Goal: Use online tool/utility: Utilize a website feature to perform a specific function

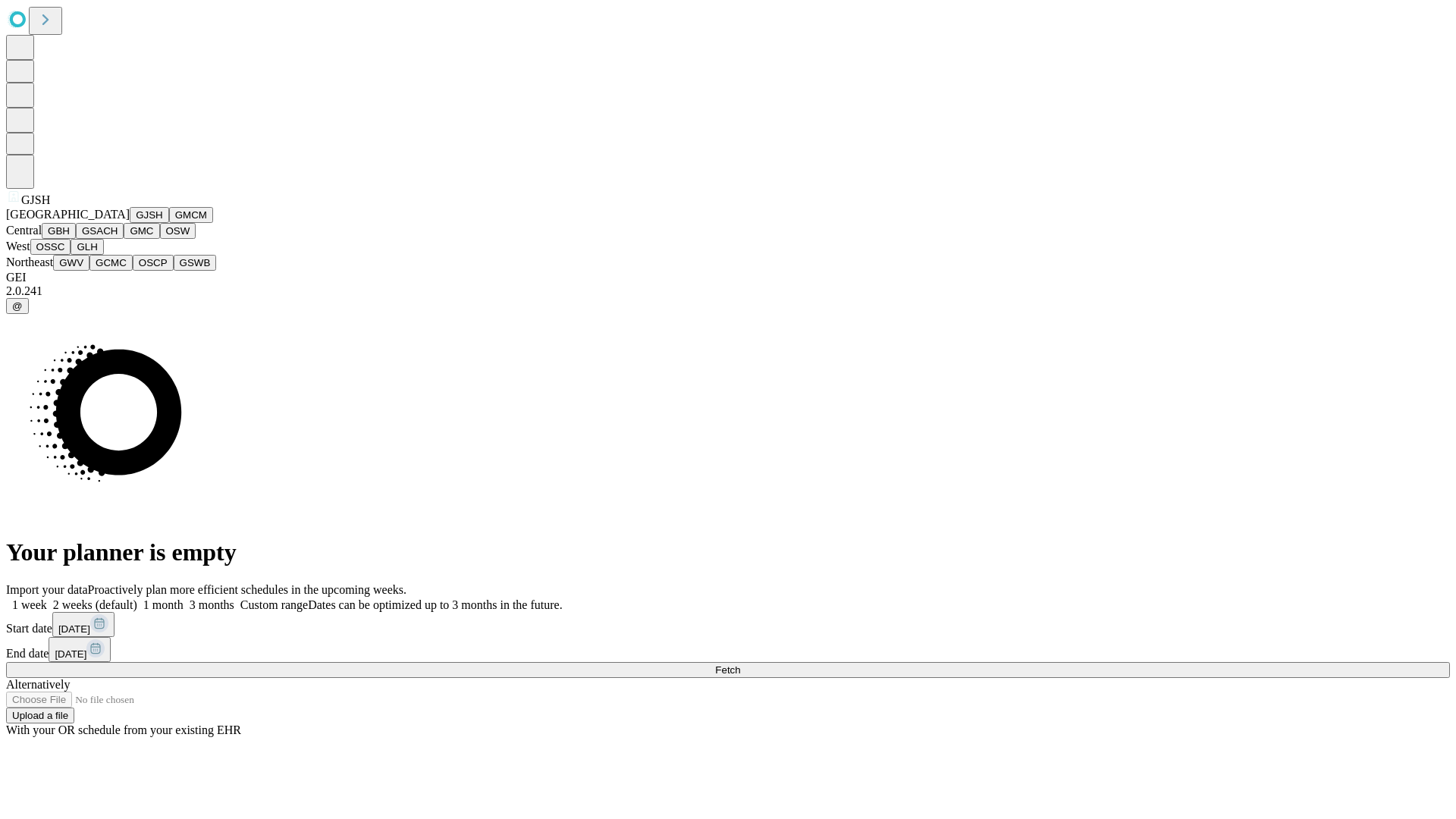
click at [129, 223] on button "GJSH" at bounding box center [149, 215] width 40 height 16
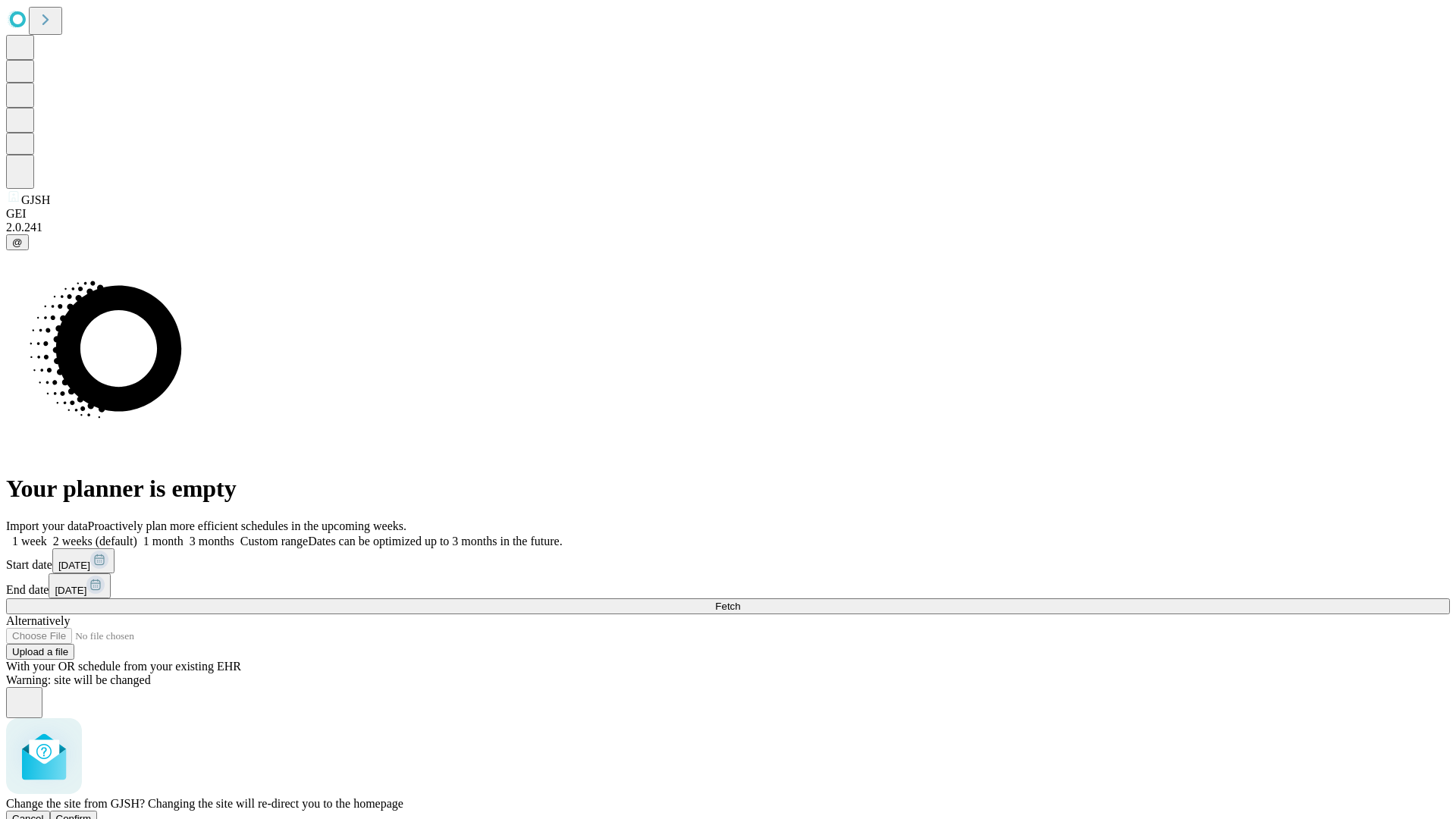
click at [91, 813] on span "Confirm" at bounding box center [74, 818] width 36 height 11
click at [184, 535] on label "1 month" at bounding box center [160, 541] width 47 height 13
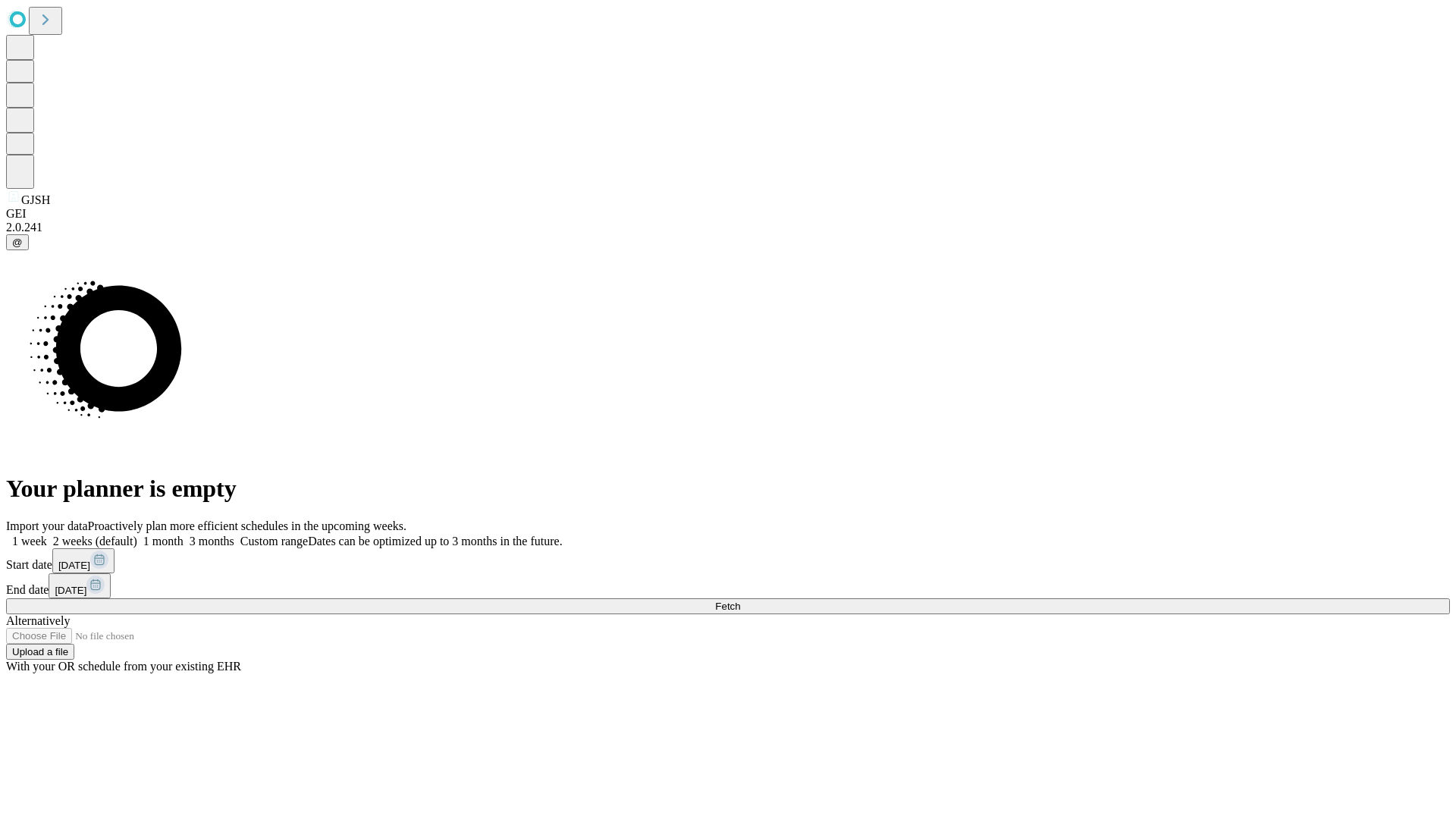
click at [740, 601] on span "Fetch" at bounding box center [728, 606] width 25 height 11
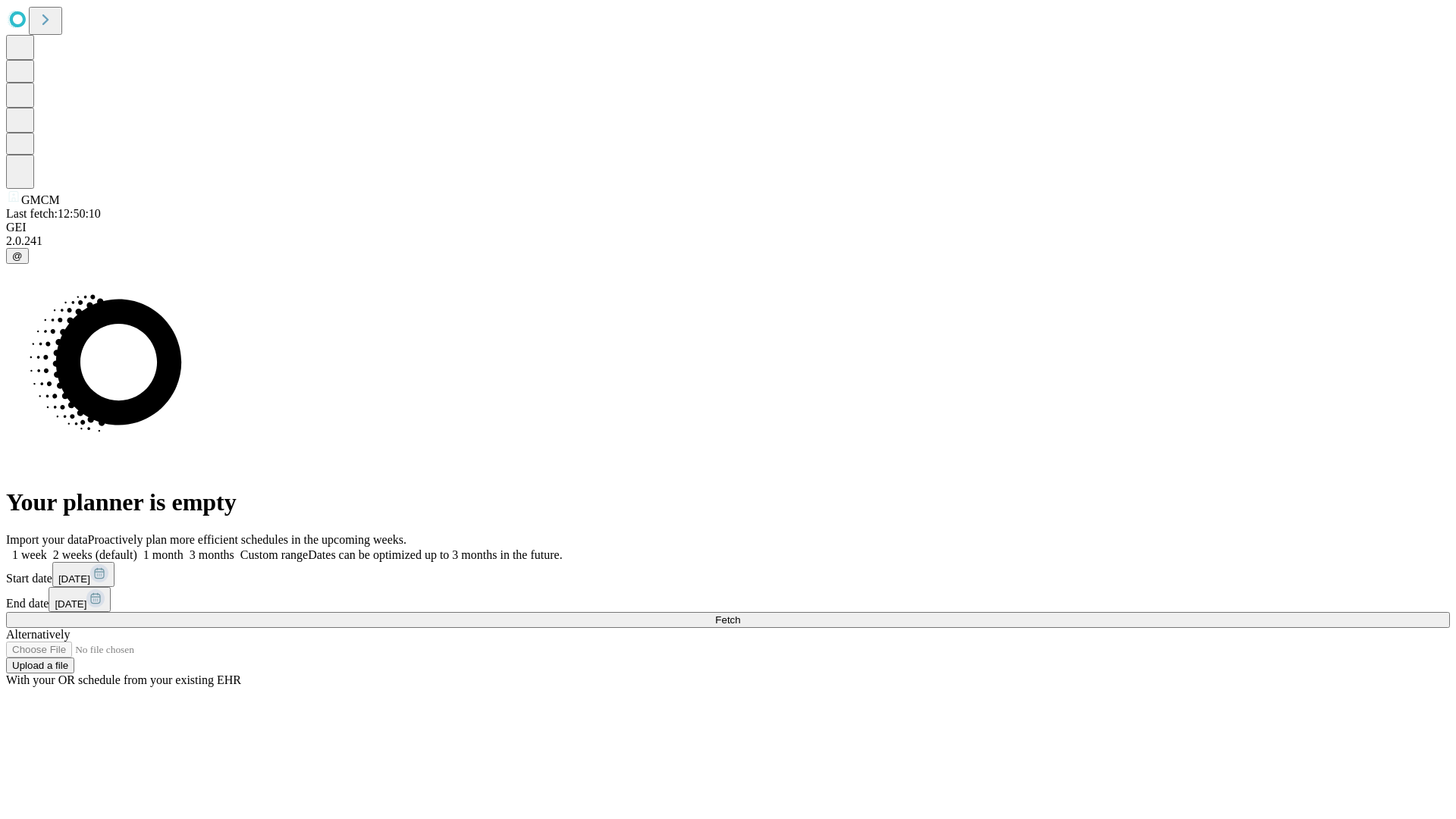
click at [184, 548] on label "1 month" at bounding box center [160, 554] width 47 height 13
click at [740, 614] on span "Fetch" at bounding box center [728, 619] width 25 height 11
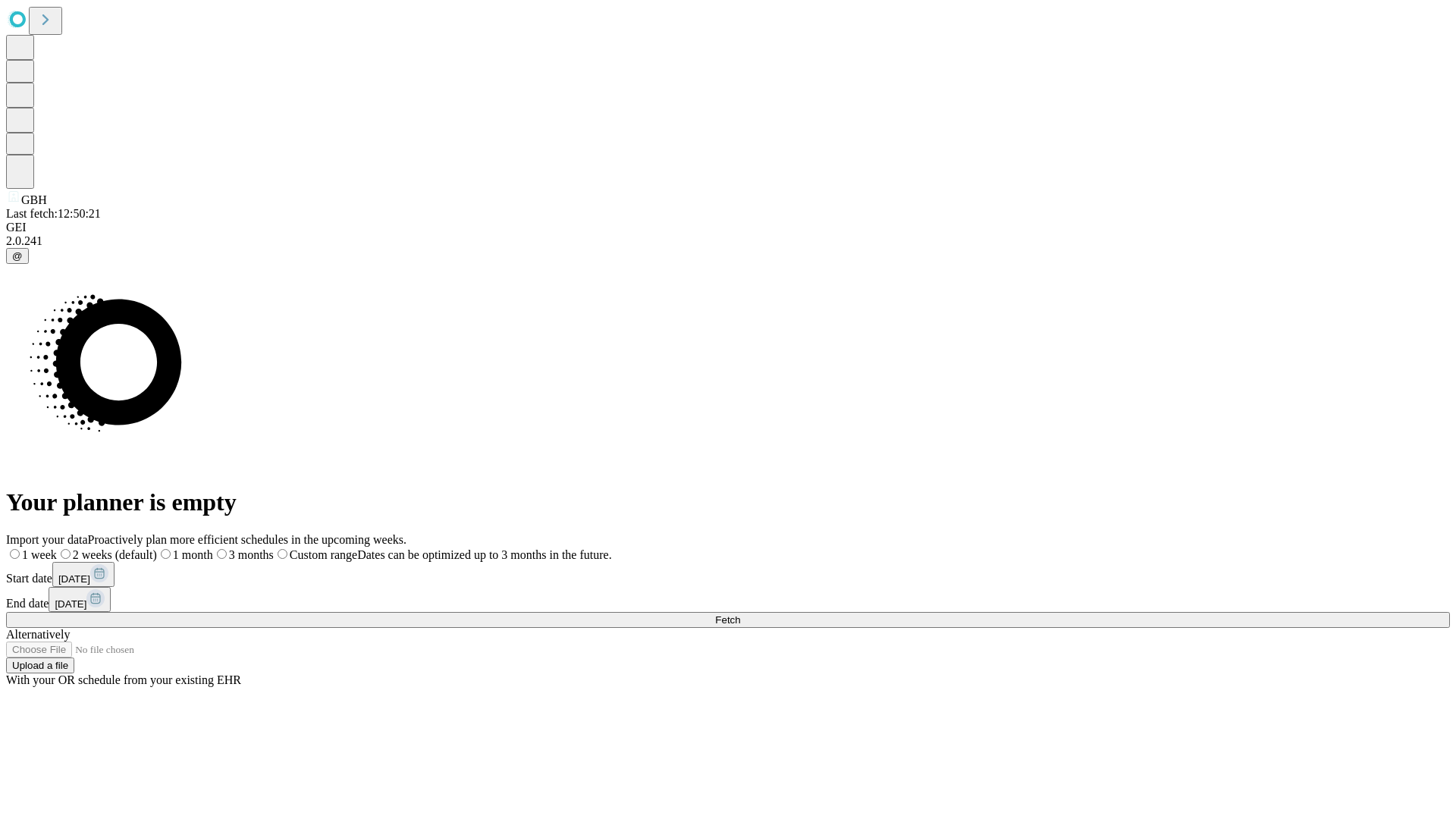
click at [213, 548] on label "1 month" at bounding box center [185, 554] width 56 height 13
click at [740, 614] on span "Fetch" at bounding box center [728, 619] width 25 height 11
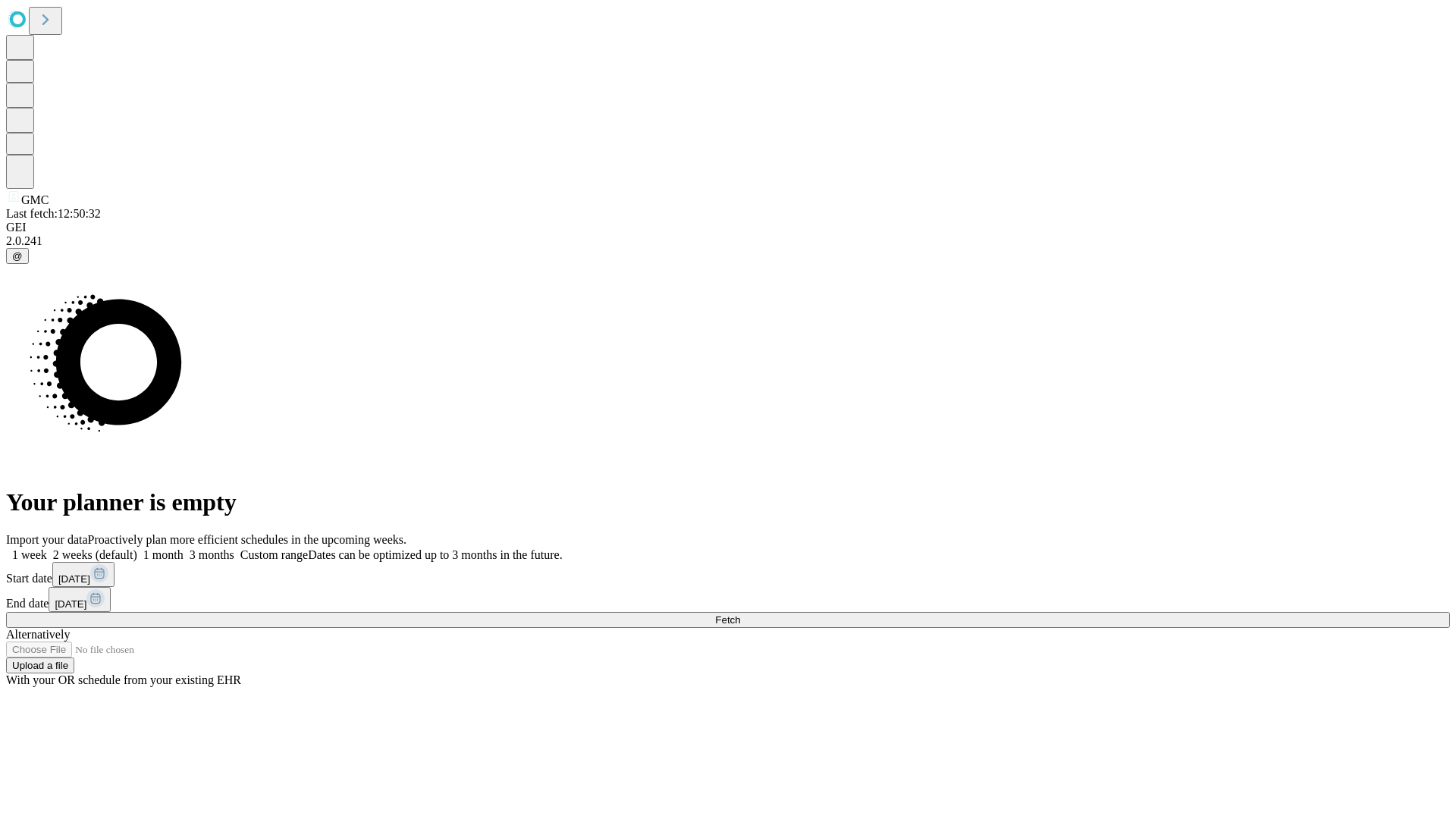
click at [184, 548] on label "1 month" at bounding box center [160, 554] width 47 height 13
click at [740, 614] on span "Fetch" at bounding box center [728, 619] width 25 height 11
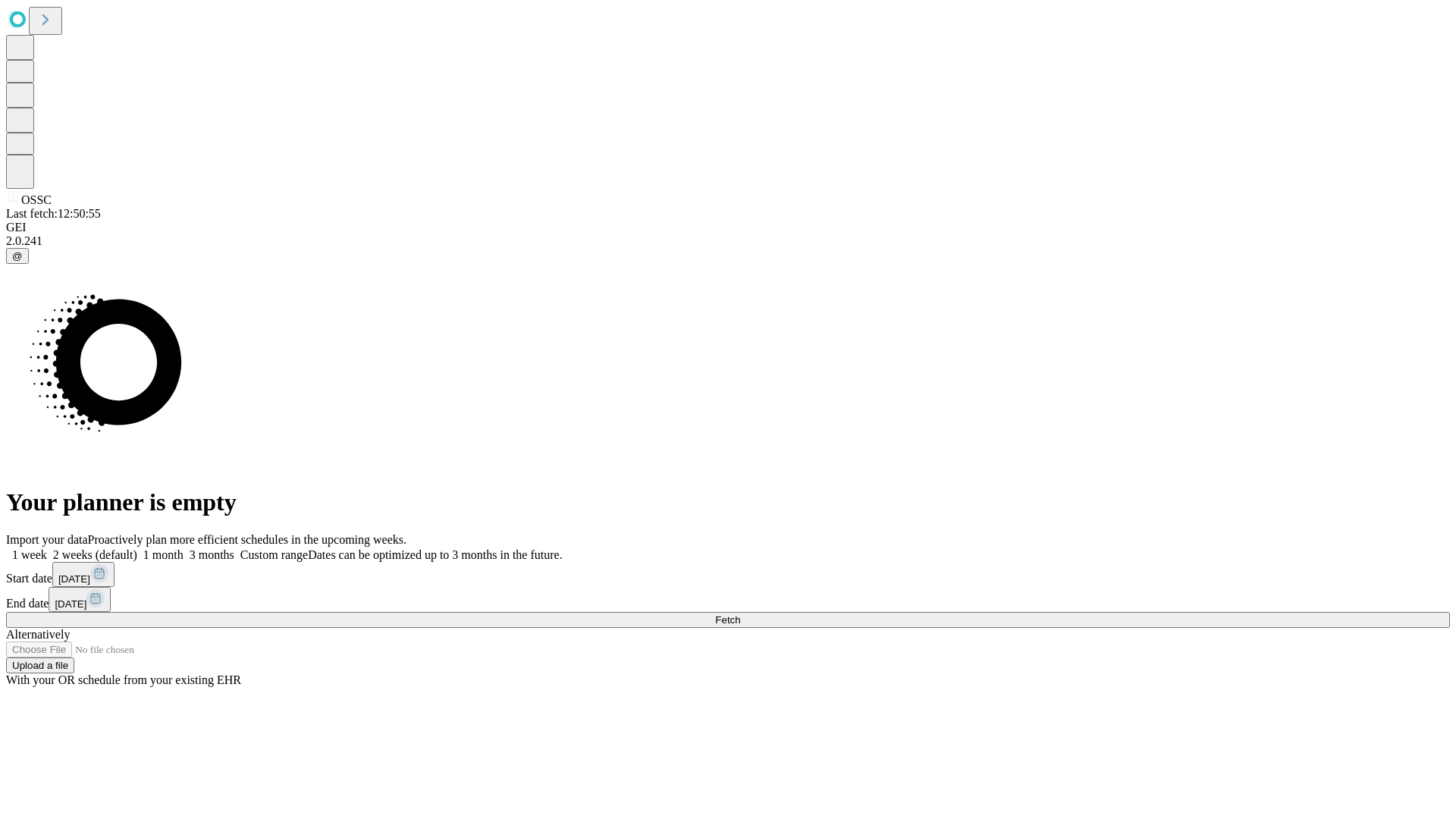
click at [184, 548] on label "1 month" at bounding box center [160, 554] width 47 height 13
click at [740, 614] on span "Fetch" at bounding box center [728, 619] width 25 height 11
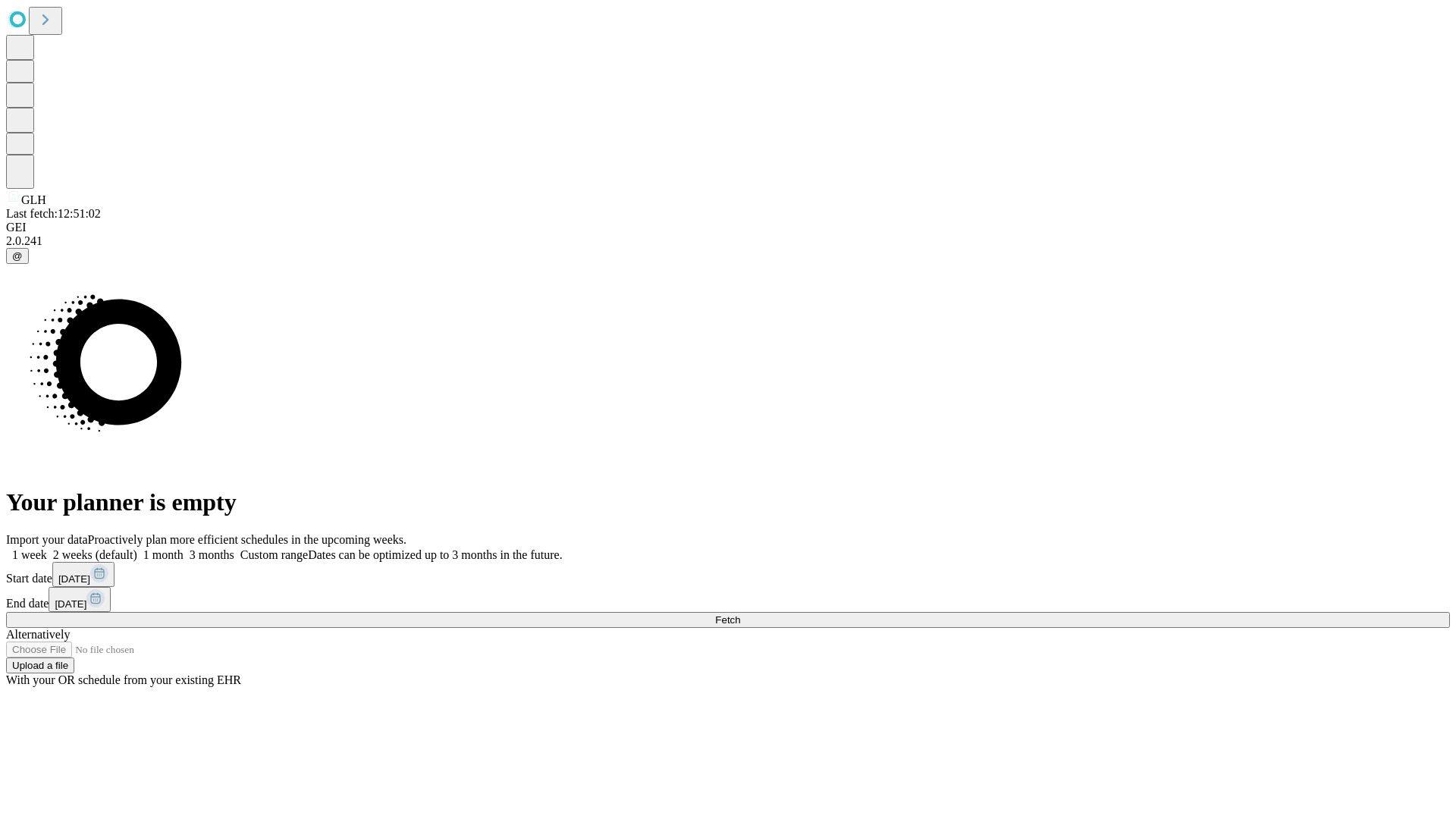
click at [184, 548] on label "1 month" at bounding box center [160, 554] width 47 height 13
click at [740, 614] on span "Fetch" at bounding box center [728, 619] width 25 height 11
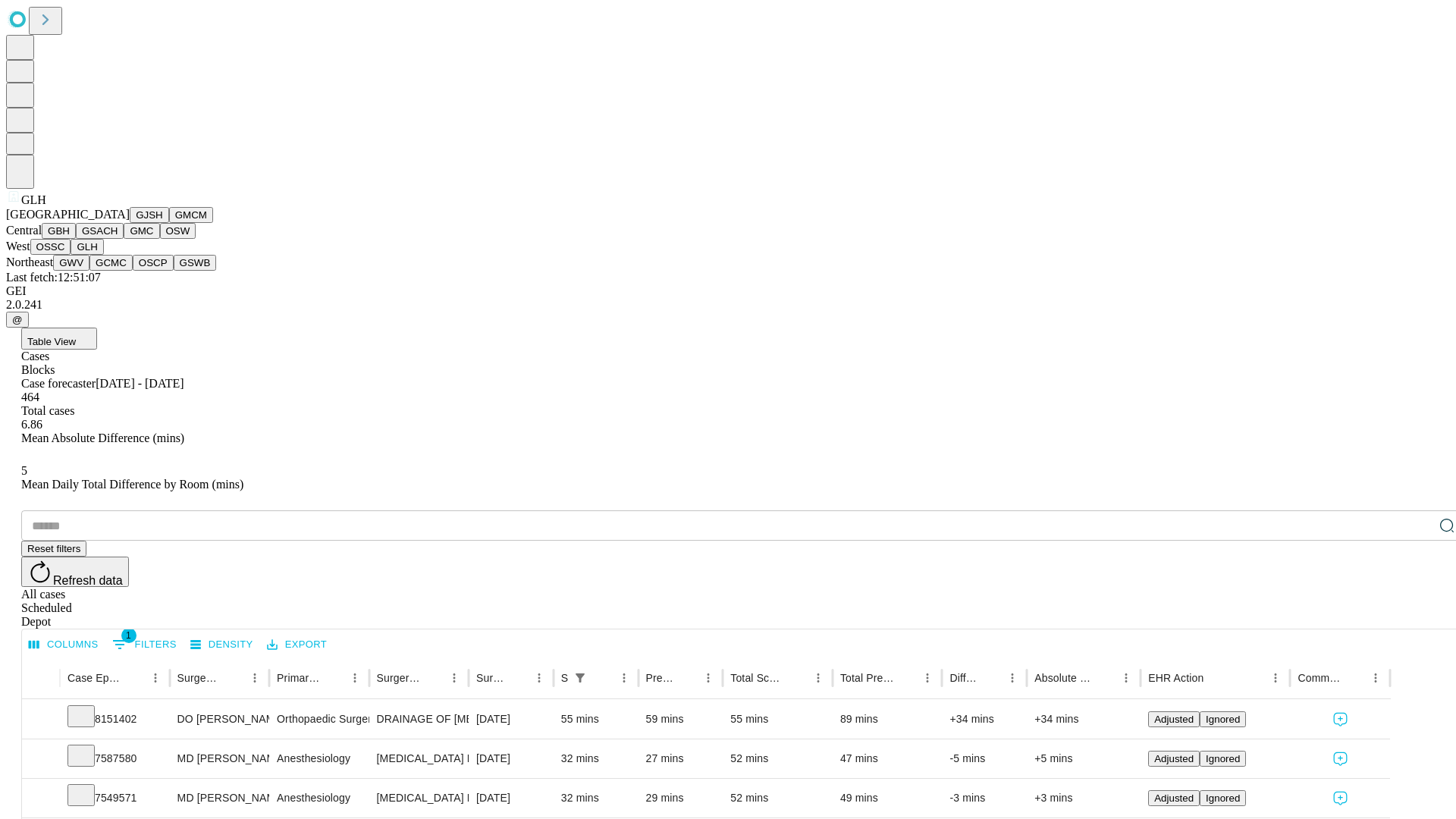
click at [90, 271] on button "GWV" at bounding box center [70, 263] width 36 height 16
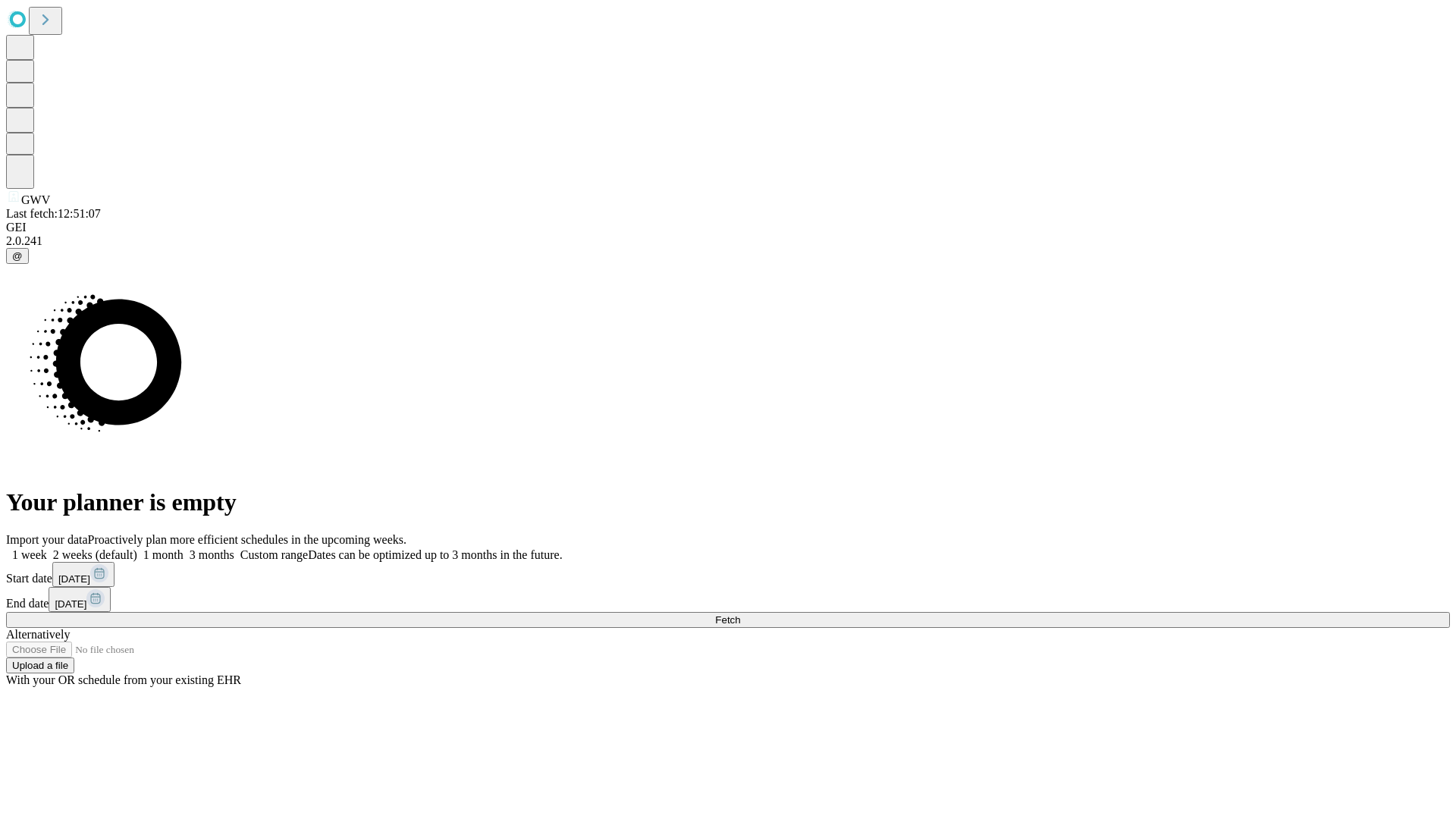
click at [740, 614] on span "Fetch" at bounding box center [728, 619] width 25 height 11
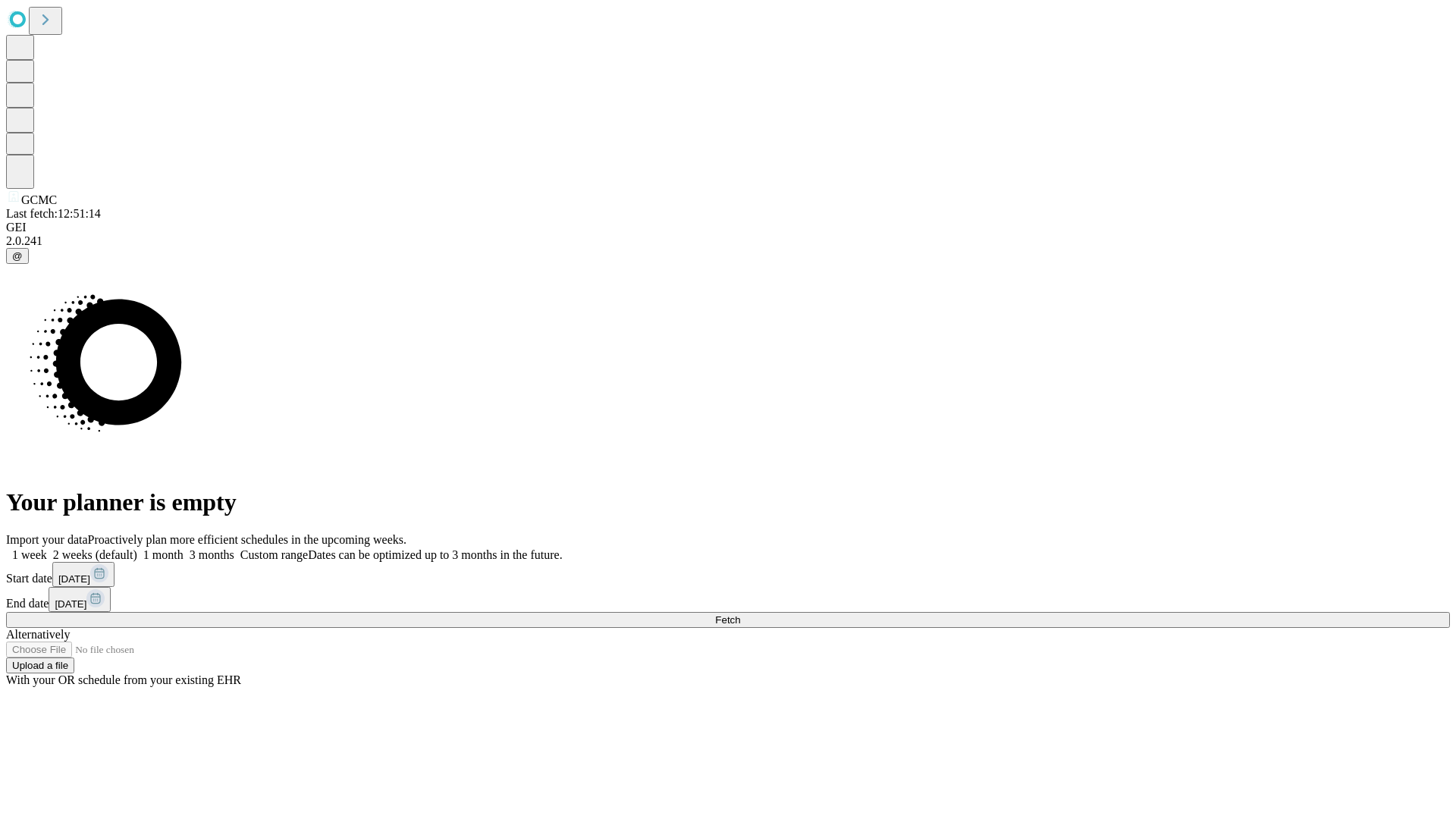
click at [184, 548] on label "1 month" at bounding box center [160, 554] width 47 height 13
click at [740, 614] on span "Fetch" at bounding box center [728, 619] width 25 height 11
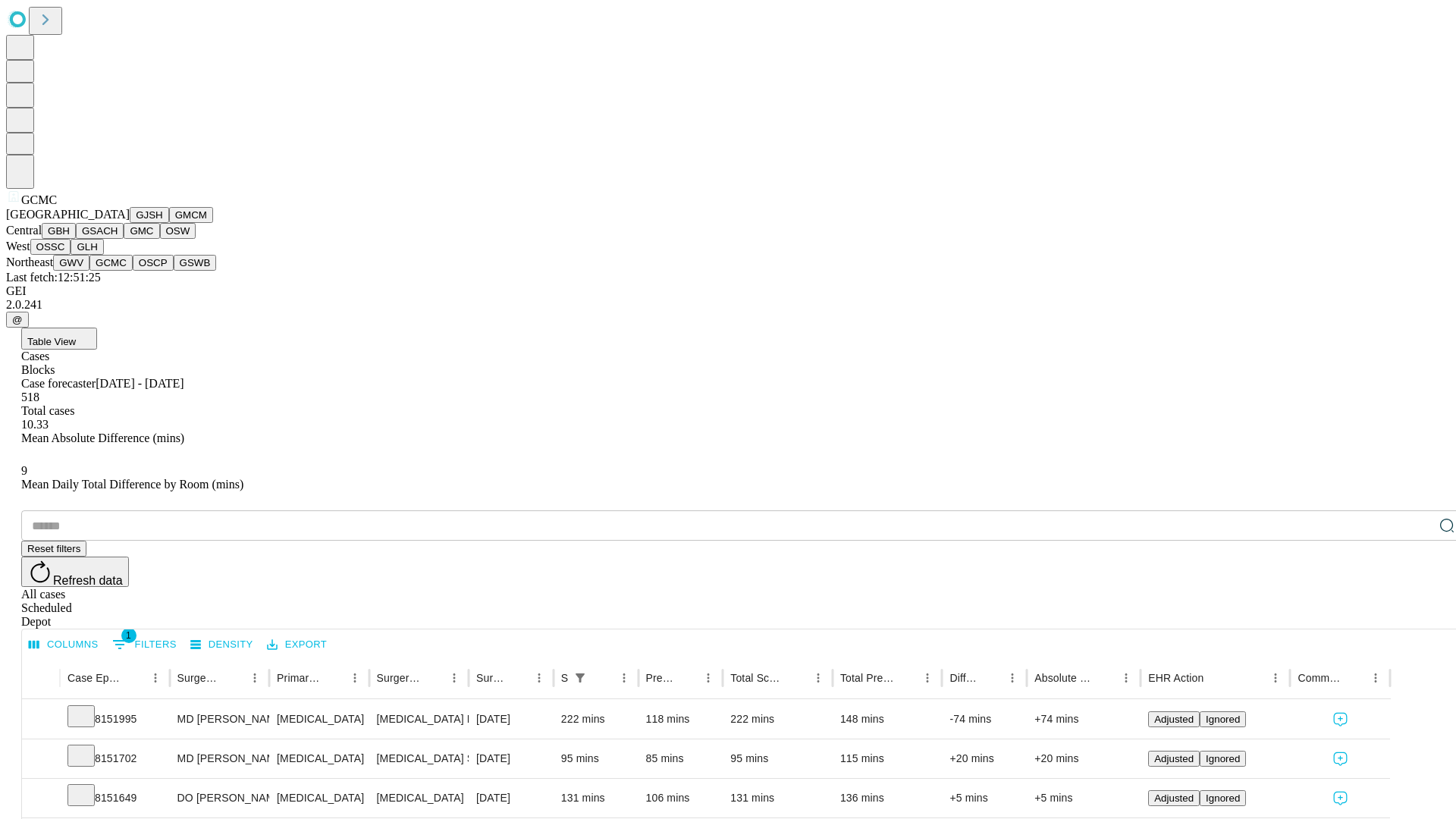
click at [133, 271] on button "OSCP" at bounding box center [153, 263] width 41 height 16
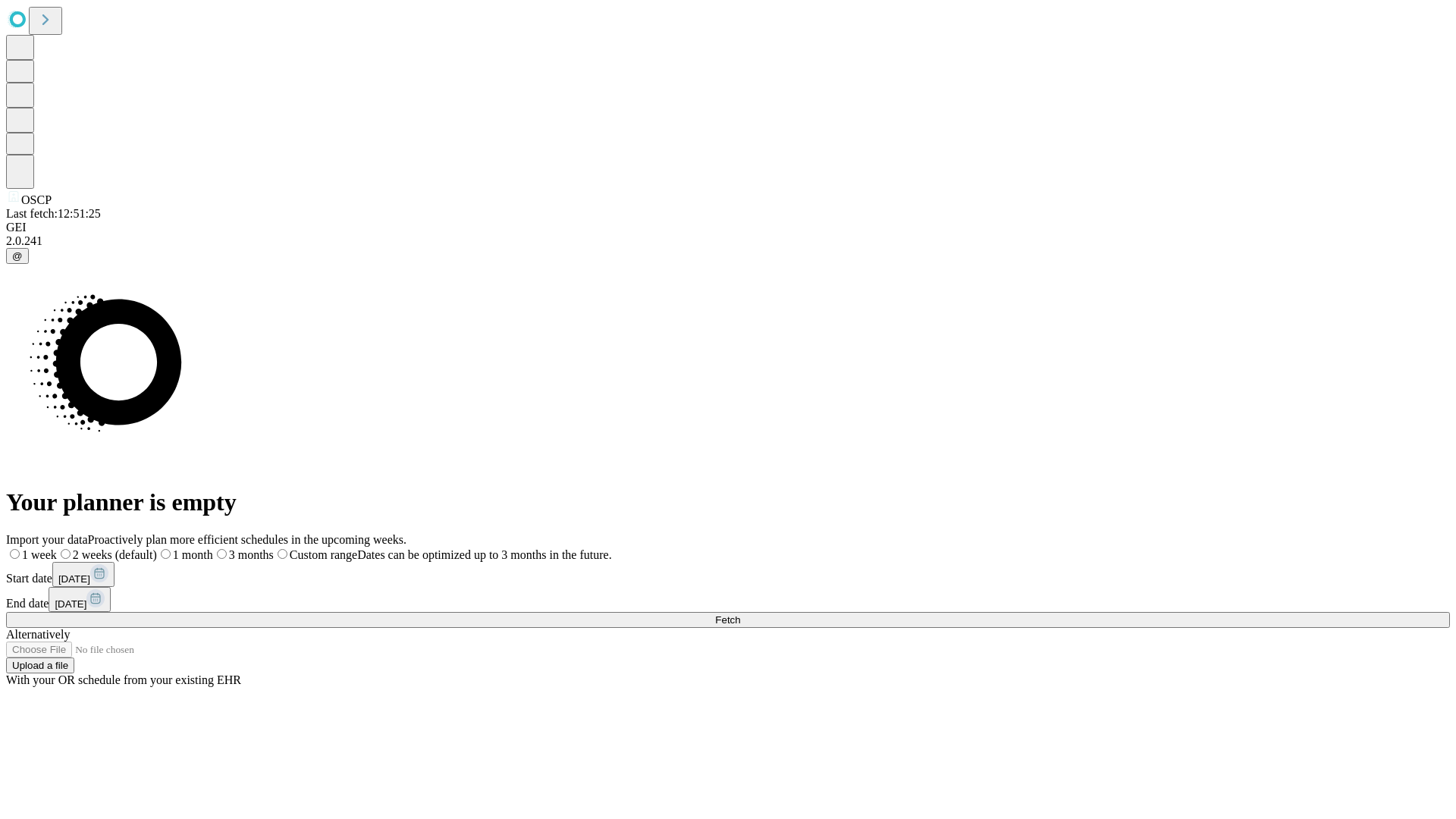
click at [213, 548] on label "1 month" at bounding box center [185, 554] width 56 height 13
click at [740, 614] on span "Fetch" at bounding box center [728, 619] width 25 height 11
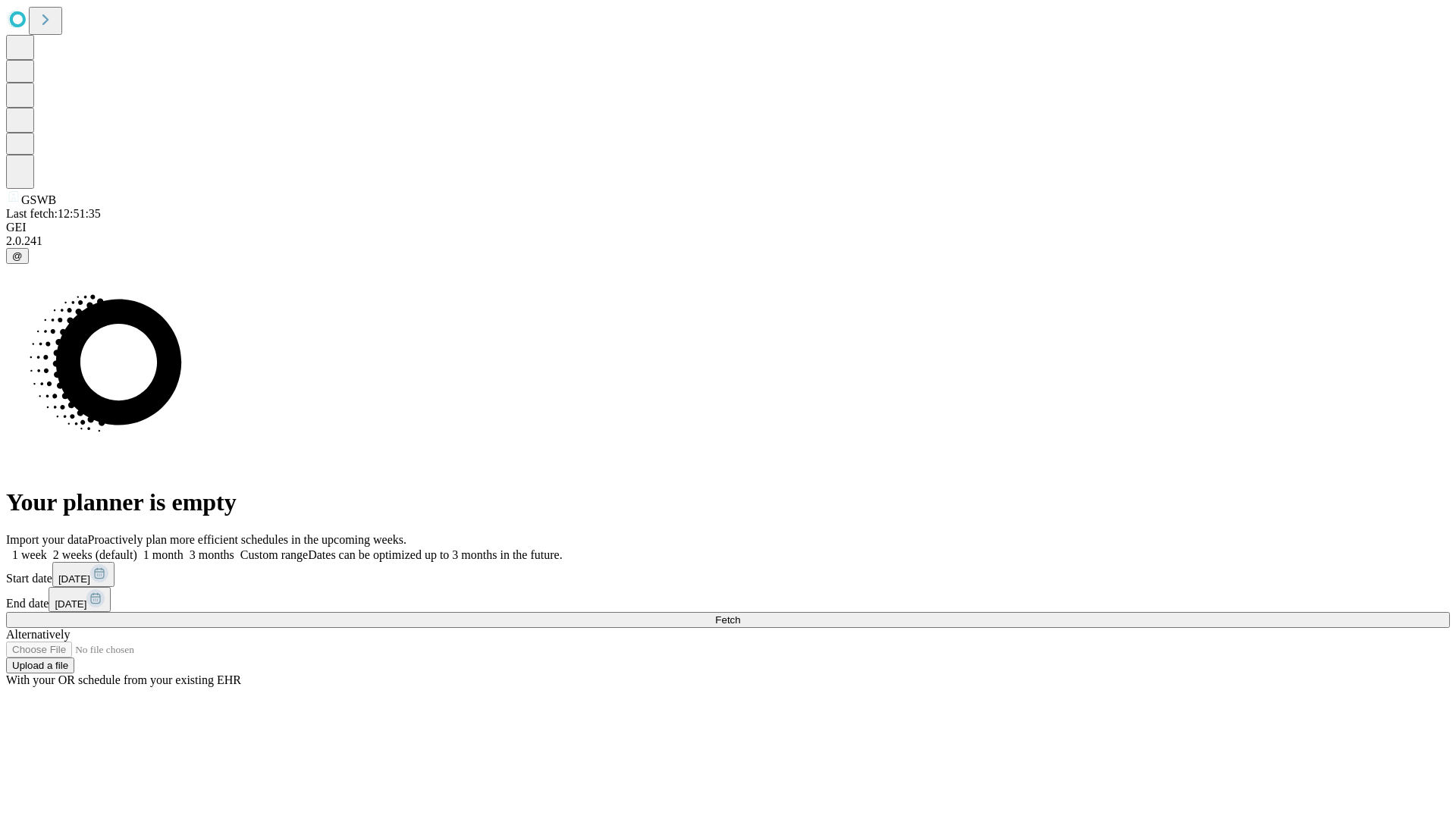
click at [184, 548] on label "1 month" at bounding box center [160, 554] width 47 height 13
click at [740, 614] on span "Fetch" at bounding box center [728, 619] width 25 height 11
